Goal: Transaction & Acquisition: Purchase product/service

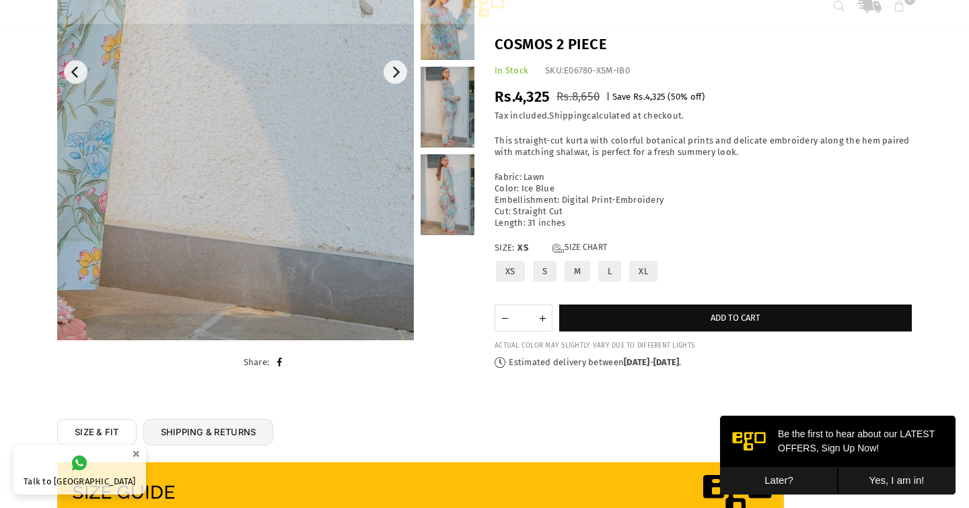
scroll to position [261, 0]
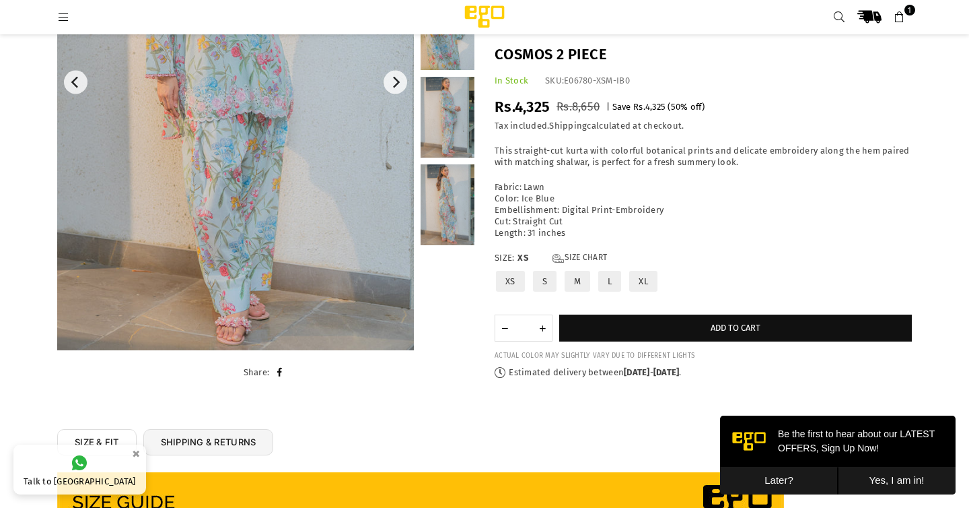
click at [578, 281] on label "M" at bounding box center [577, 281] width 28 height 24
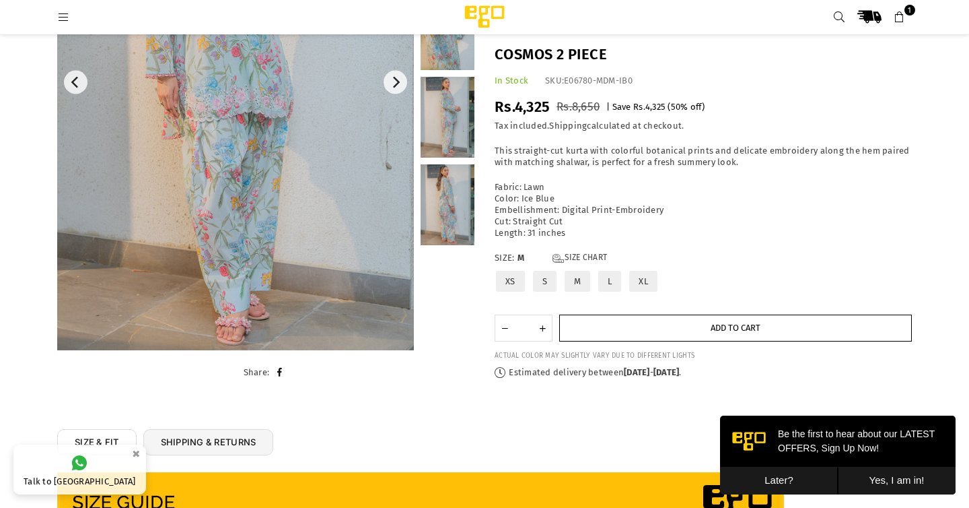
click at [598, 337] on button "Add to cart" at bounding box center [735, 327] width 353 height 27
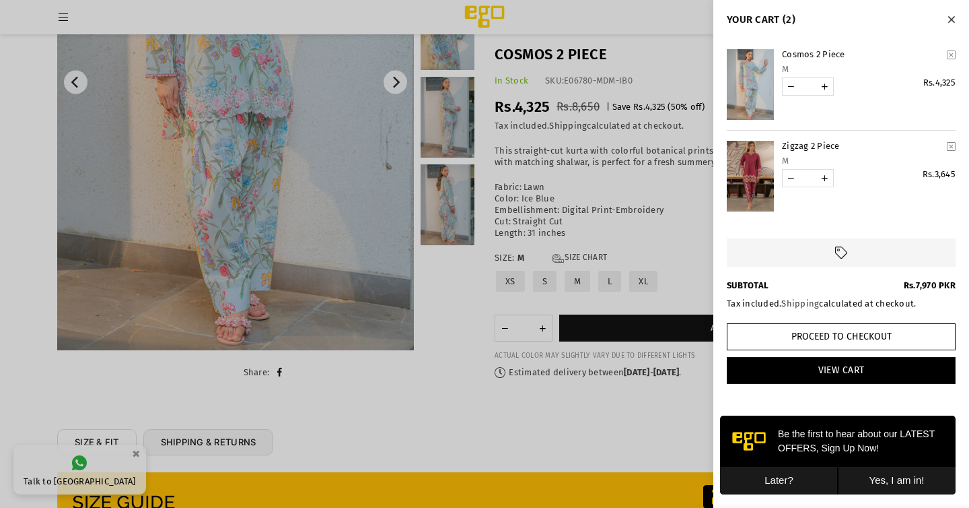
click at [951, 146] on icon "YOUR CART" at bounding box center [951, 146] width 9 height 10
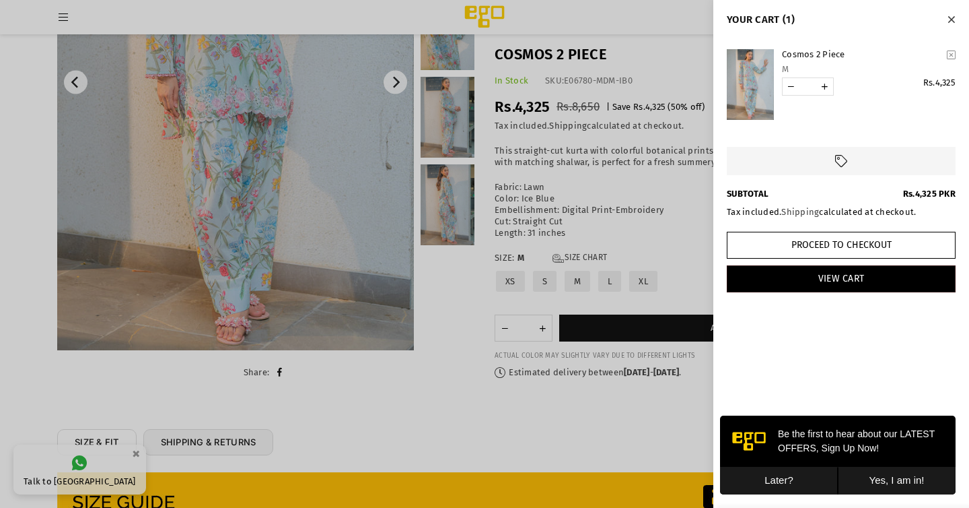
click at [268, 69] on div at bounding box center [484, 254] width 969 height 508
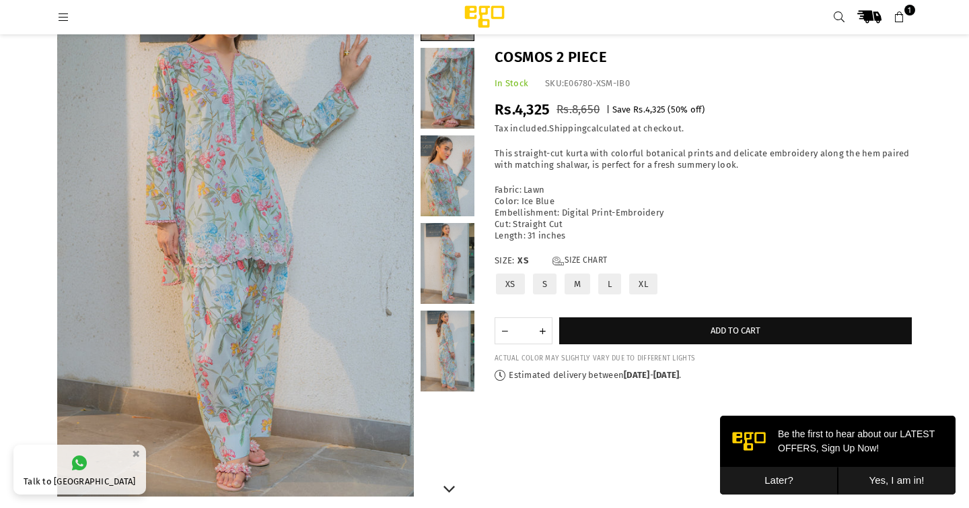
click at [454, 96] on link at bounding box center [448, 88] width 54 height 81
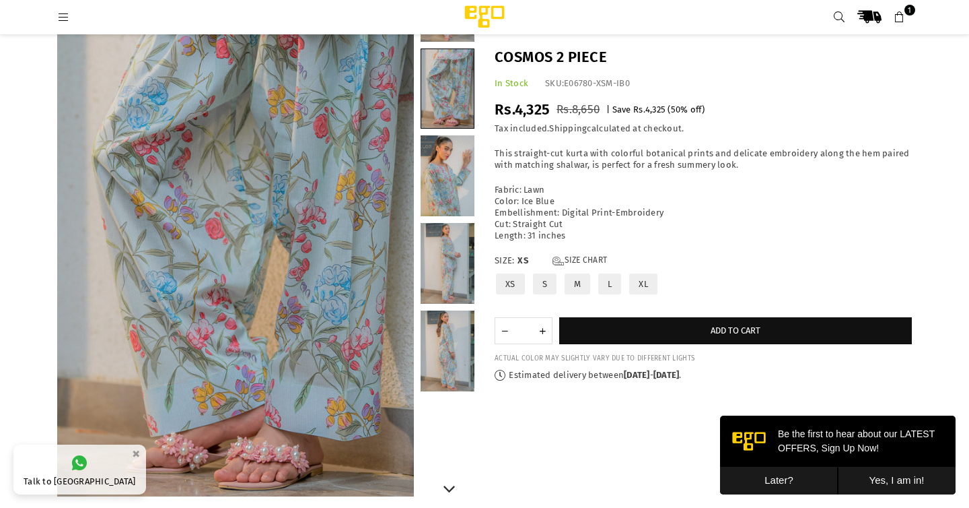
click at [444, 339] on link at bounding box center [448, 350] width 54 height 81
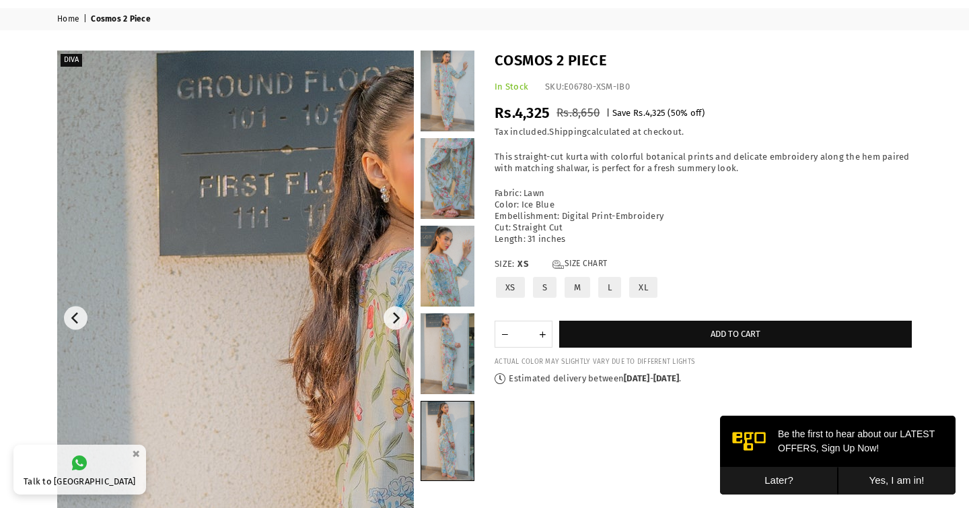
scroll to position [47, 0]
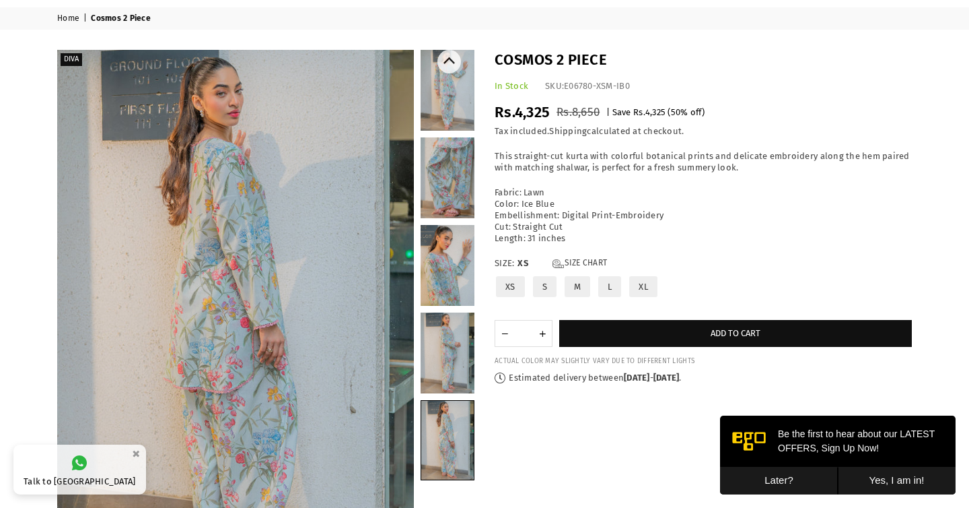
click at [454, 155] on link at bounding box center [448, 177] width 54 height 81
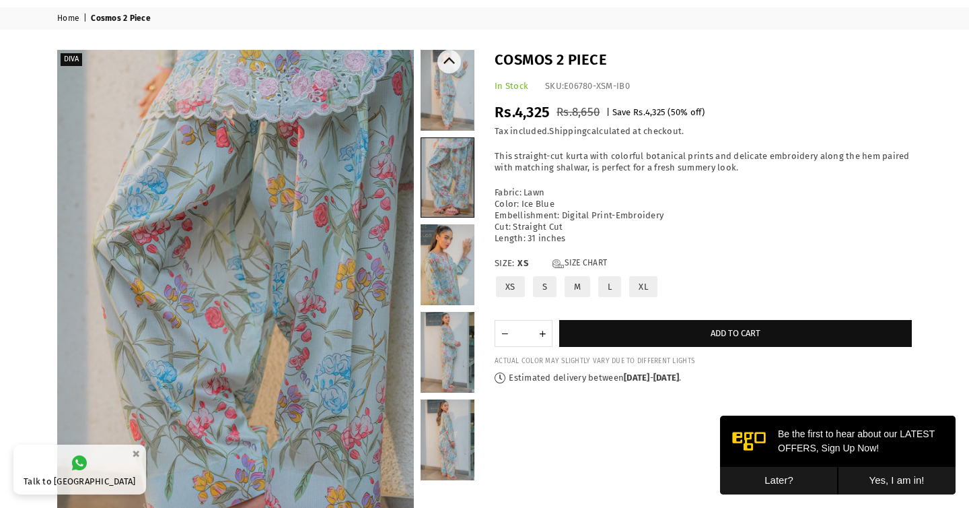
click at [453, 118] on link at bounding box center [448, 90] width 54 height 81
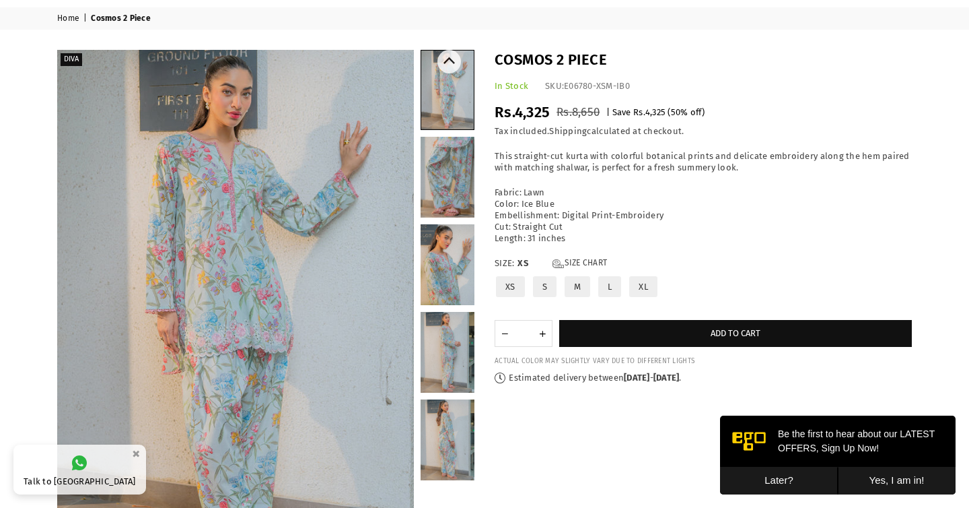
click at [470, 216] on link at bounding box center [448, 177] width 54 height 81
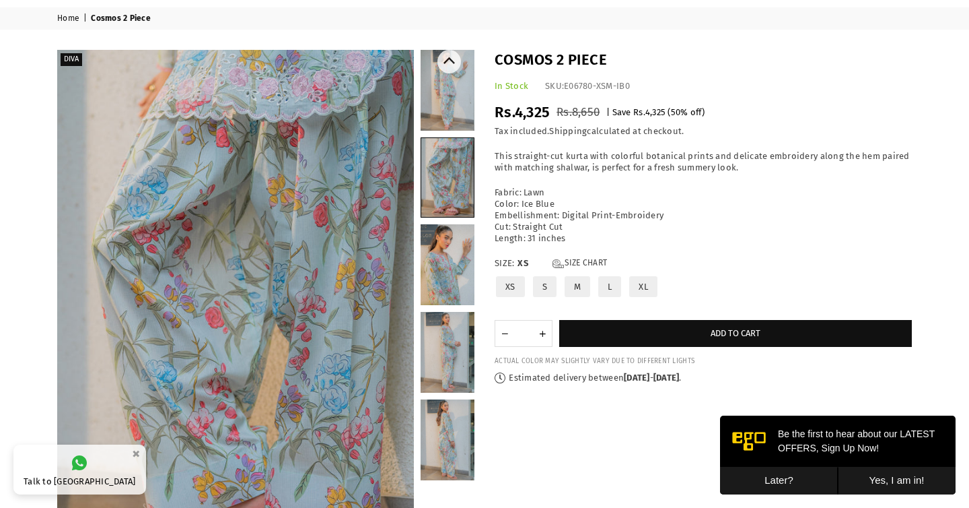
click at [431, 90] on link at bounding box center [448, 90] width 54 height 81
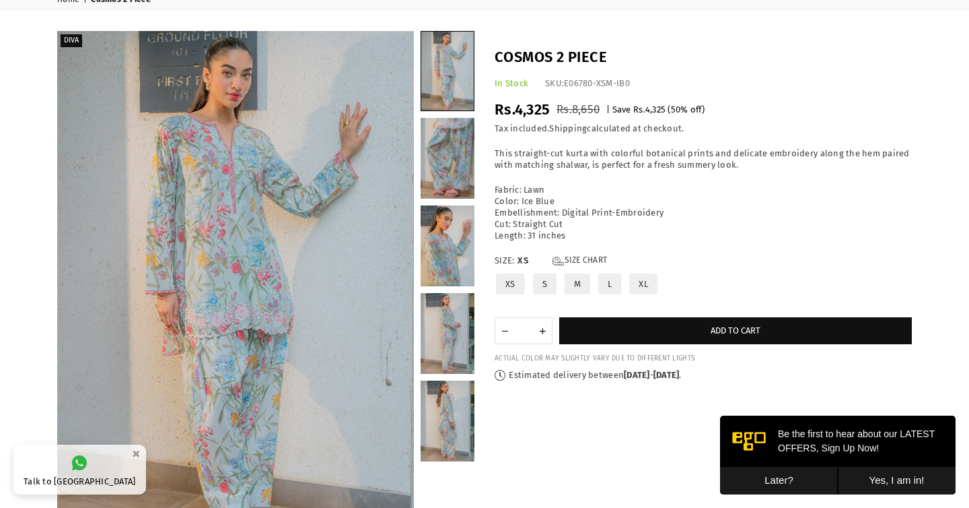
scroll to position [60, 0]
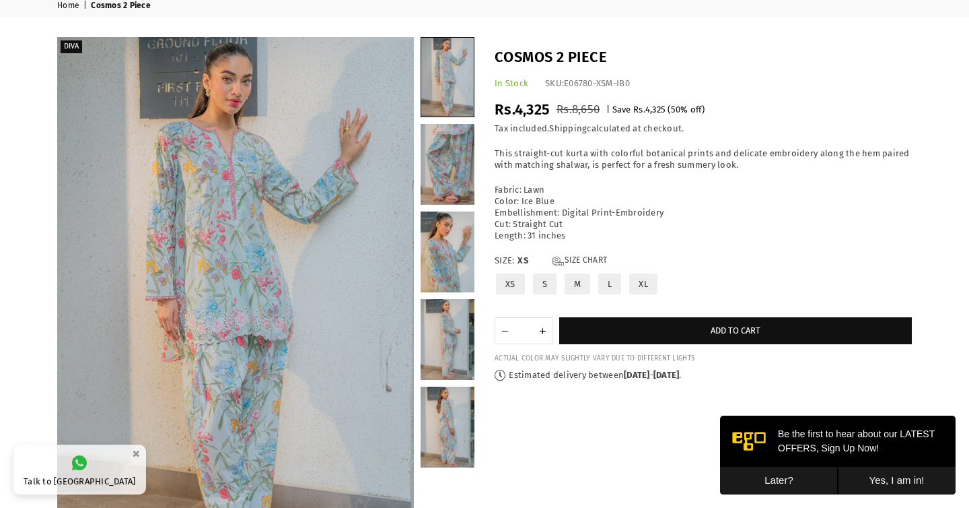
click at [572, 291] on label "M" at bounding box center [577, 284] width 28 height 24
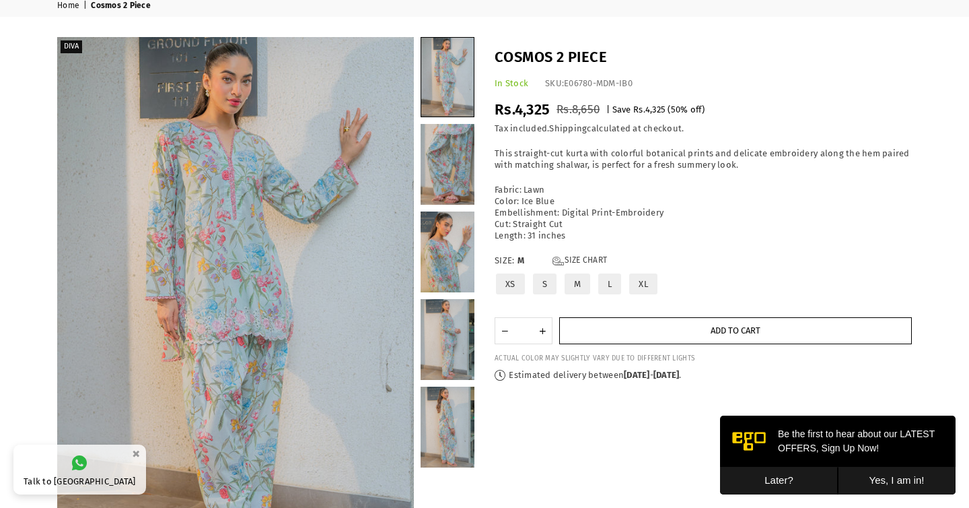
click at [602, 324] on button "Add to cart" at bounding box center [735, 330] width 353 height 27
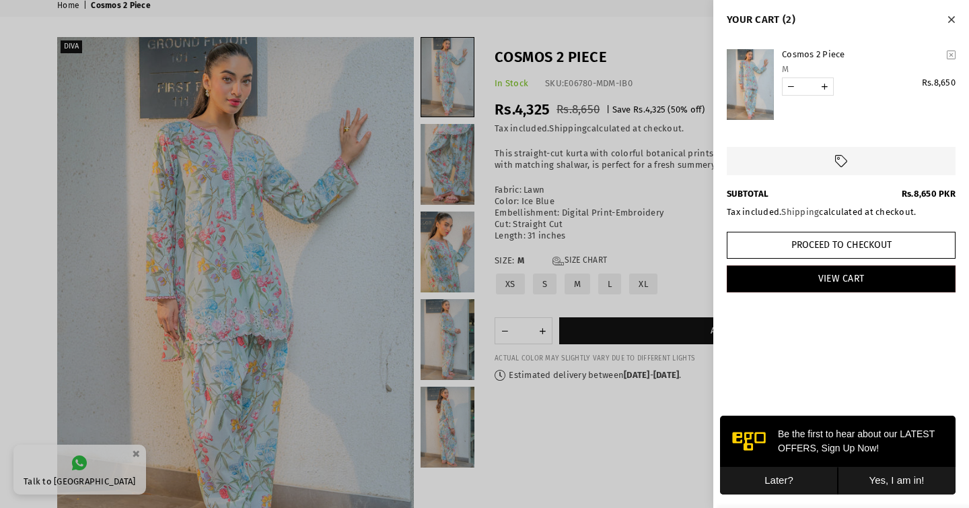
click at [793, 84] on link "YOUR CART" at bounding box center [791, 86] width 17 height 17
type input "*"
click at [27, 174] on div at bounding box center [484, 254] width 969 height 508
